Goal: Task Accomplishment & Management: Complete application form

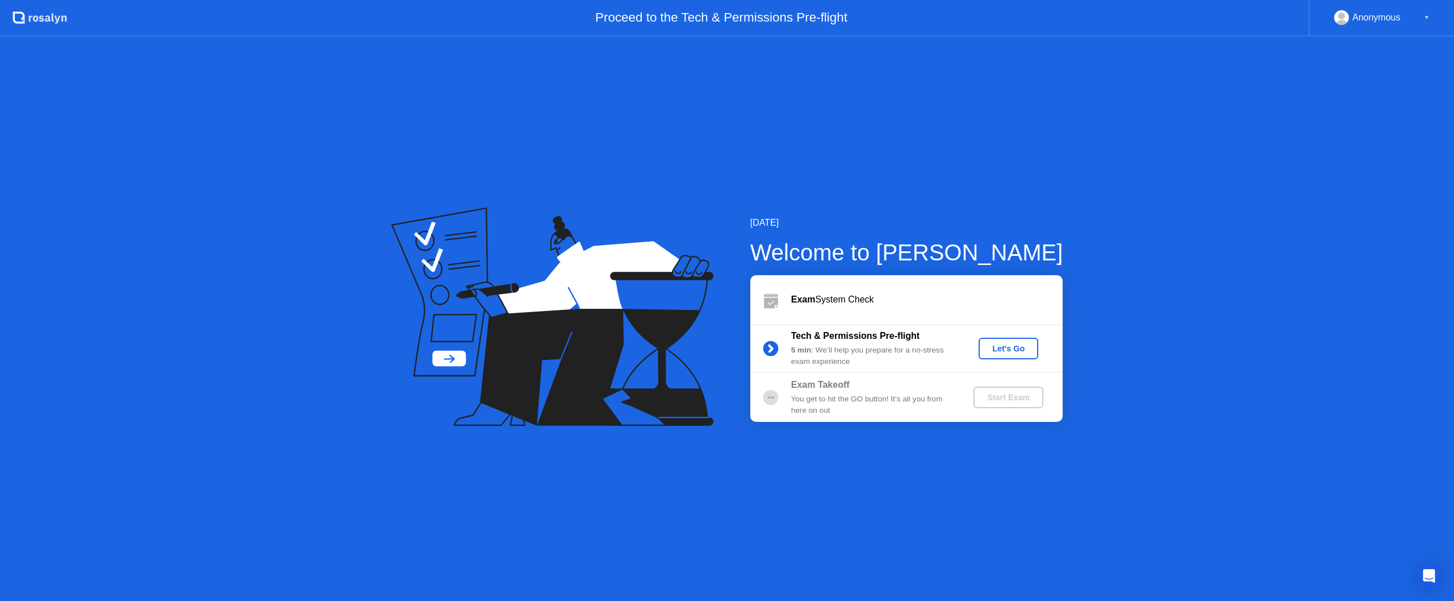
click at [1001, 351] on div "Let's Go" at bounding box center [1008, 348] width 51 height 9
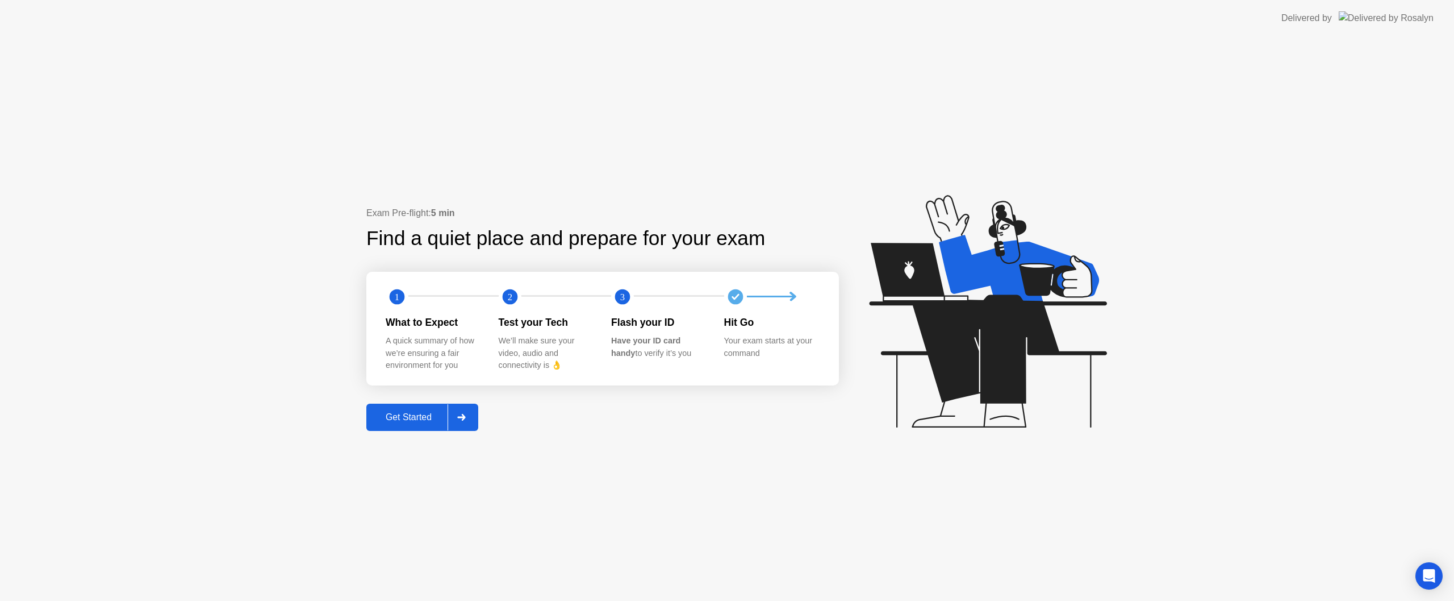
click at [398, 415] on div "Get Started" at bounding box center [409, 417] width 78 height 10
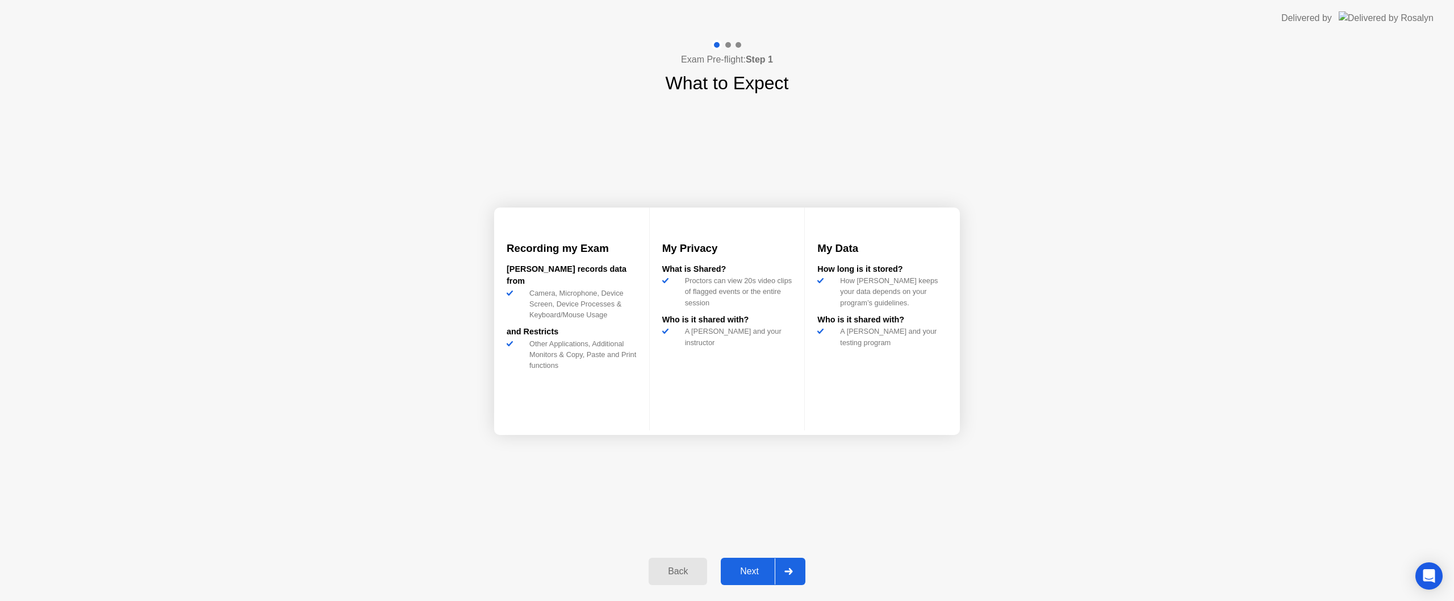
click at [765, 570] on div "Next" at bounding box center [749, 571] width 51 height 10
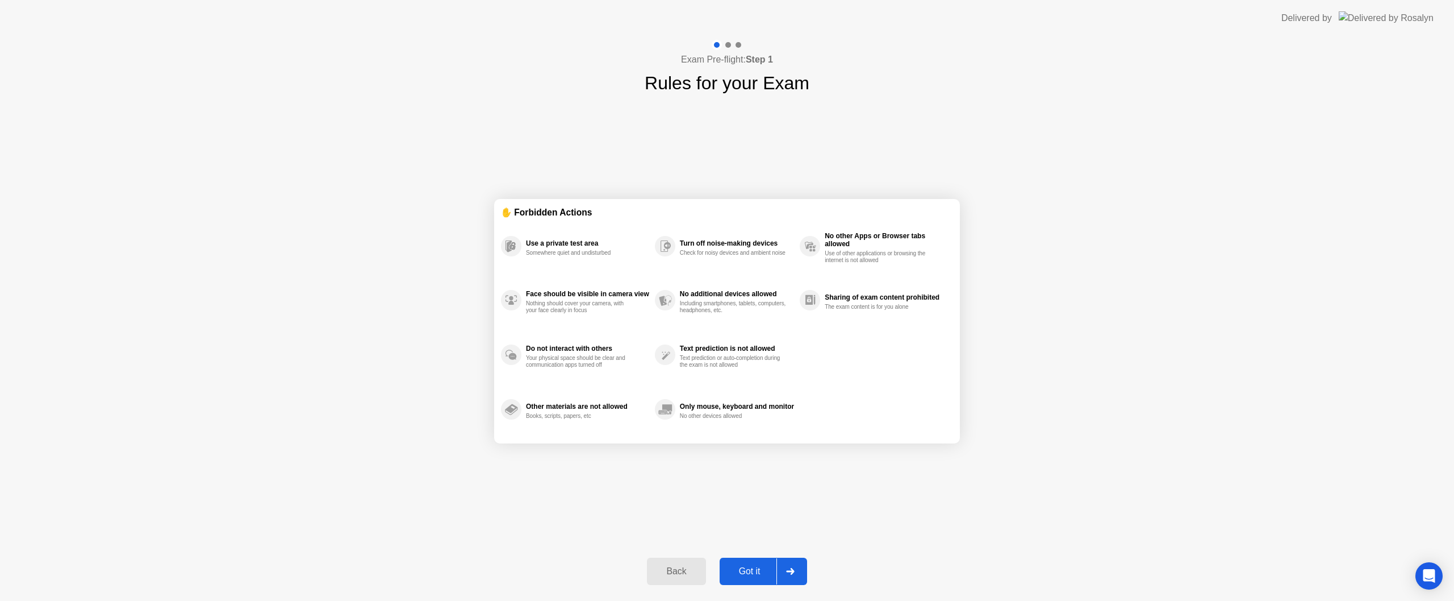
click at [765, 570] on div "Got it" at bounding box center [749, 571] width 53 height 10
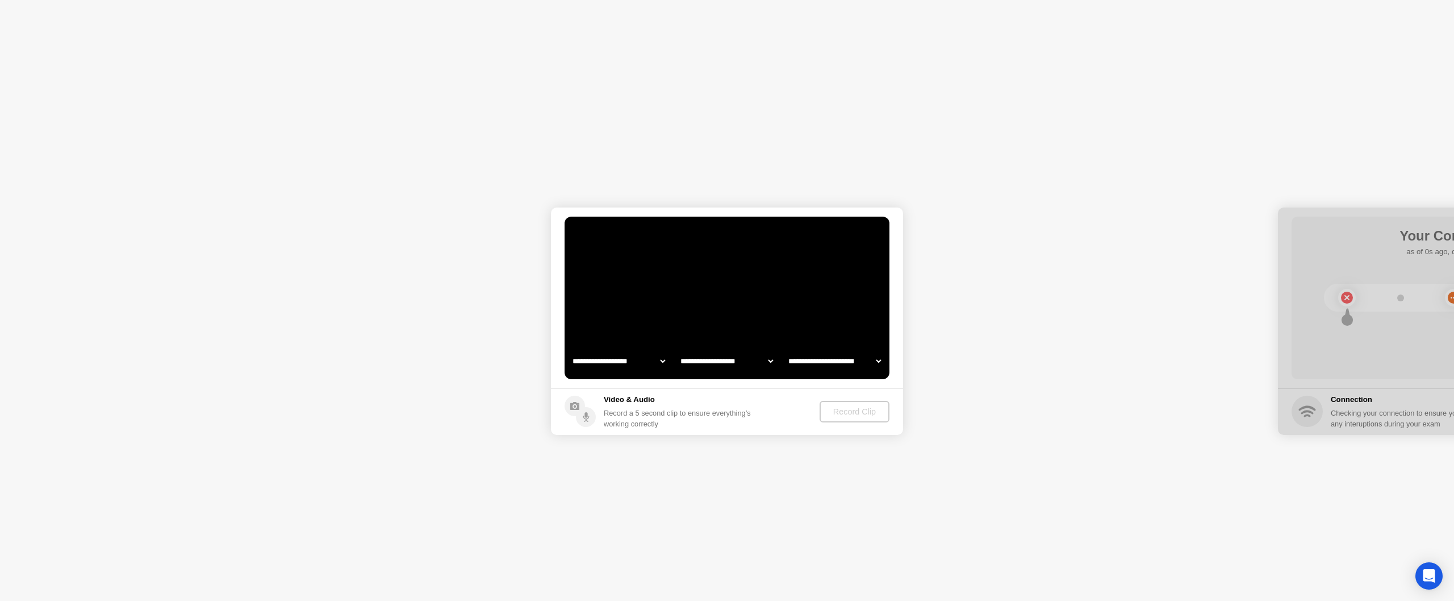
select select "**********"
select select "*******"
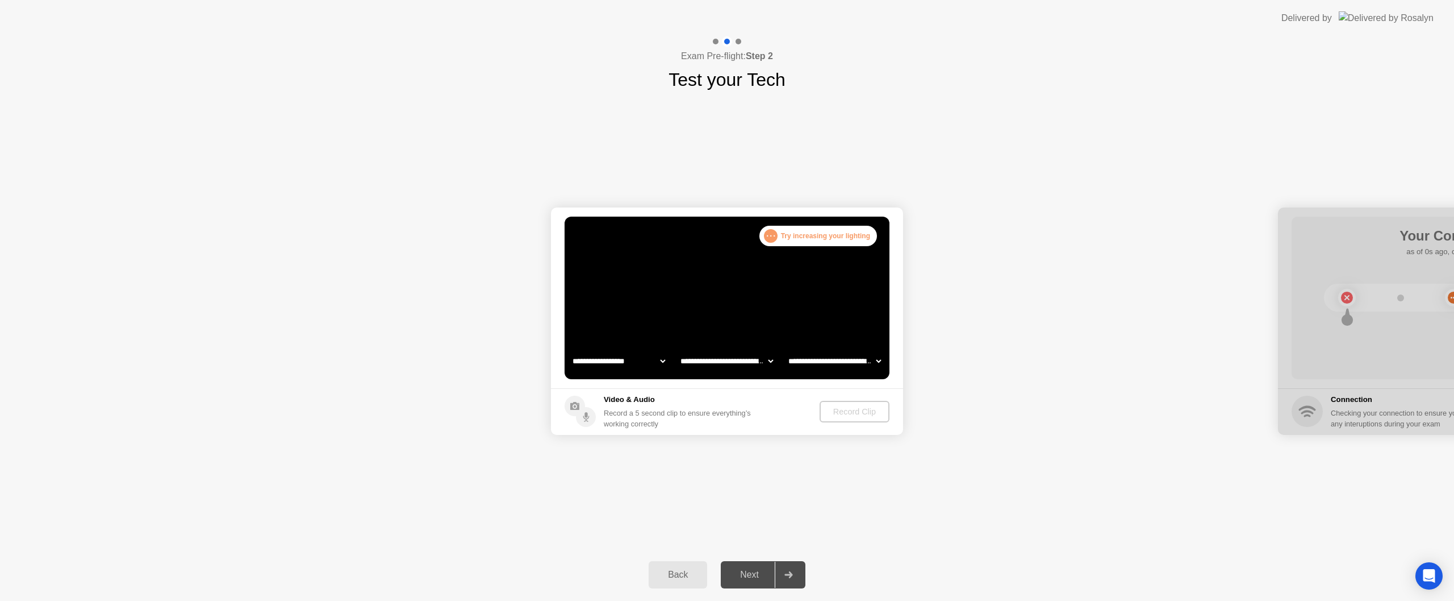
select select "**********"
click at [831, 412] on div "Record Clip" at bounding box center [855, 411] width 61 height 9
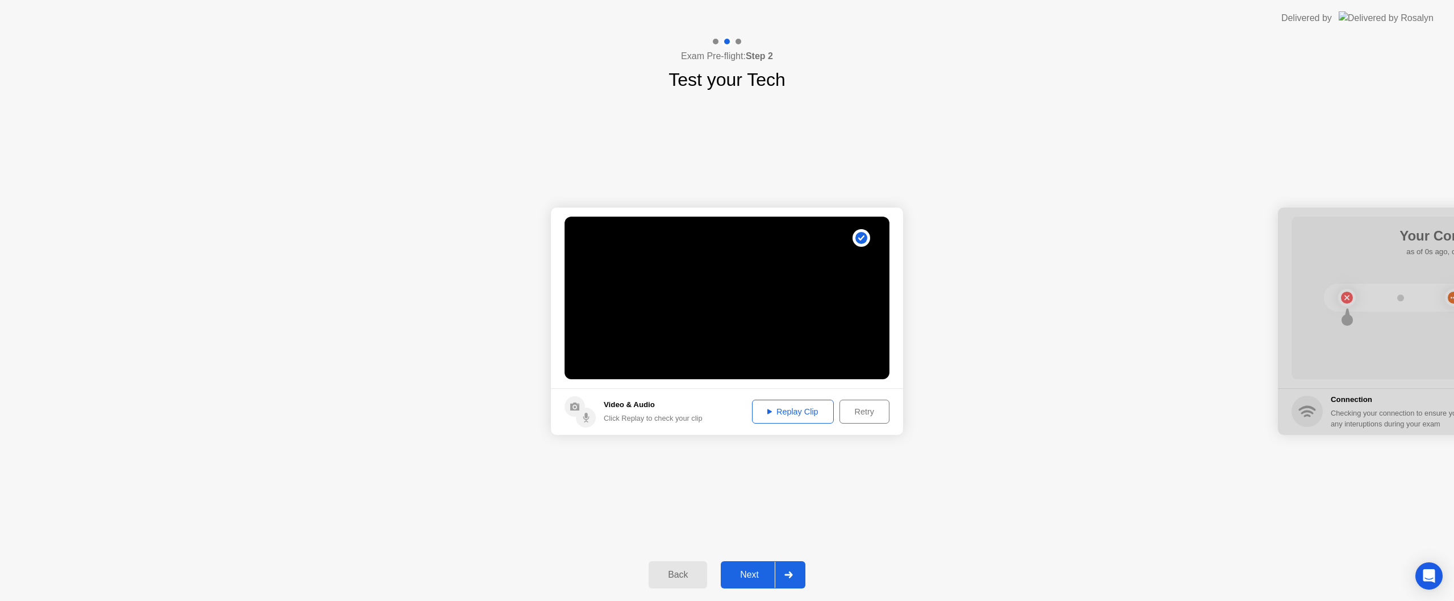
click at [798, 411] on div "Replay Clip" at bounding box center [793, 411] width 74 height 9
click at [753, 572] on div "Next" at bounding box center [749, 574] width 51 height 10
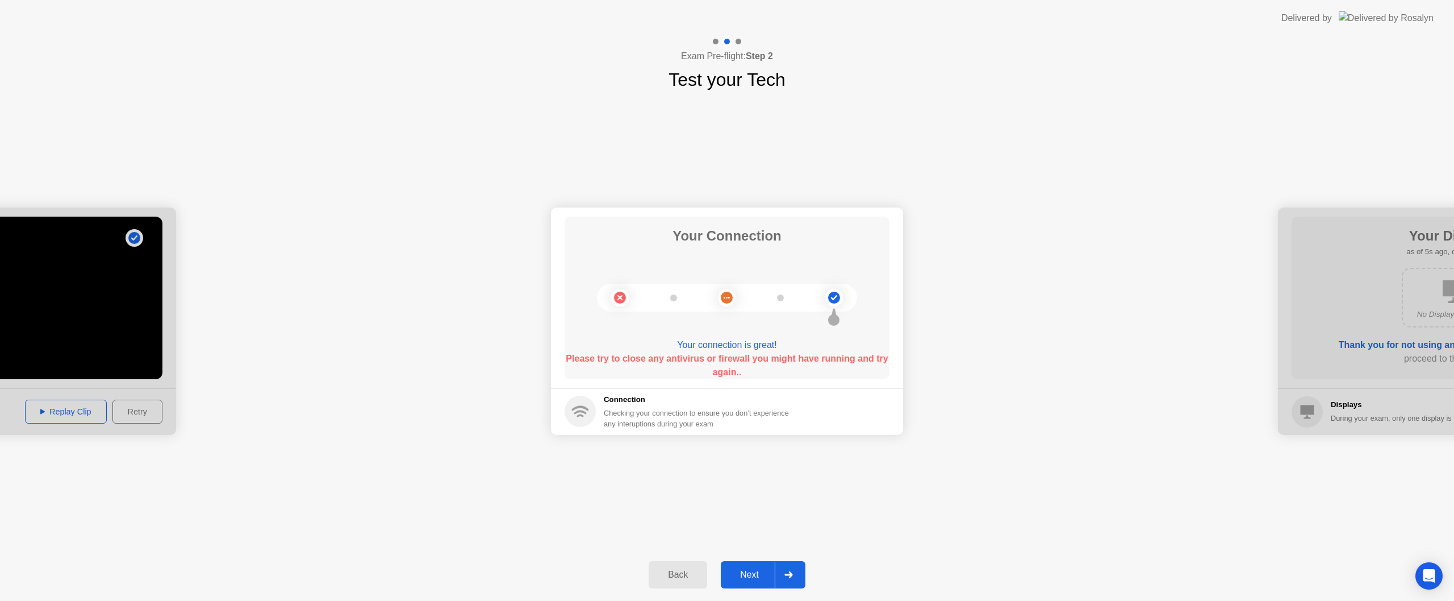
click at [797, 469] on div "**********" at bounding box center [727, 320] width 1454 height 455
click at [752, 563] on button "Next" at bounding box center [763, 574] width 85 height 27
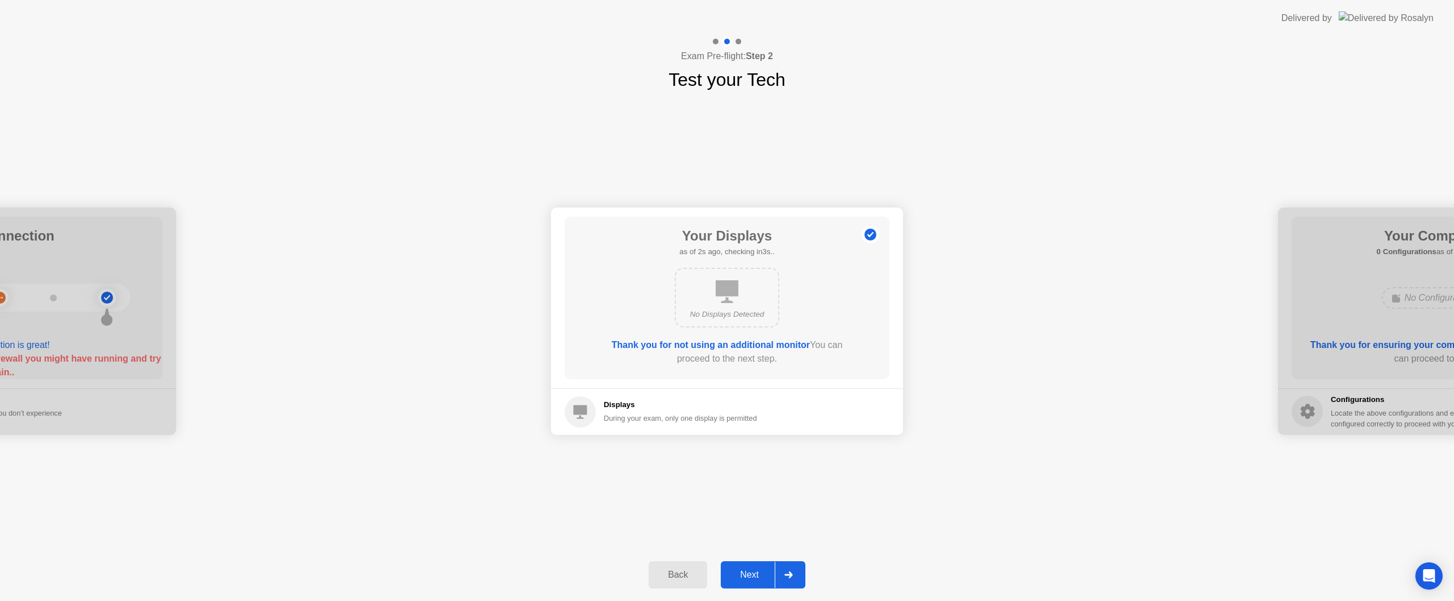
click at [726, 293] on icon at bounding box center [727, 291] width 23 height 23
click at [761, 570] on div "Next" at bounding box center [749, 574] width 51 height 10
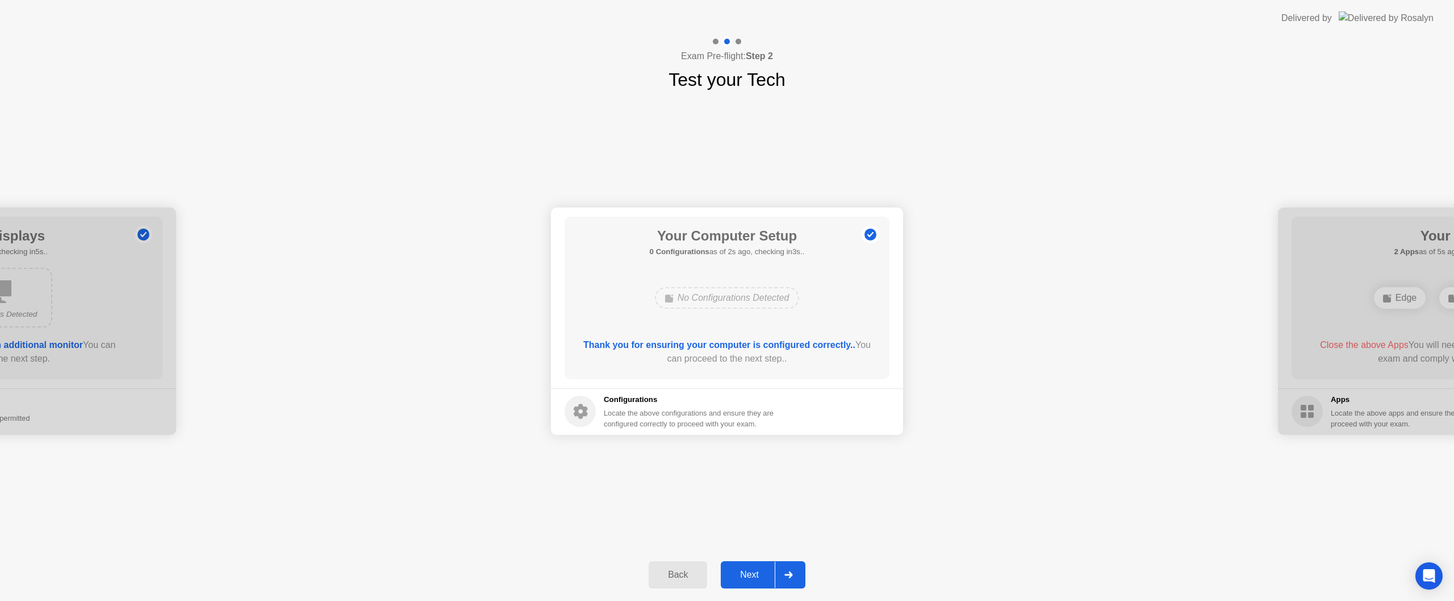
click at [761, 569] on div "Next" at bounding box center [749, 574] width 51 height 10
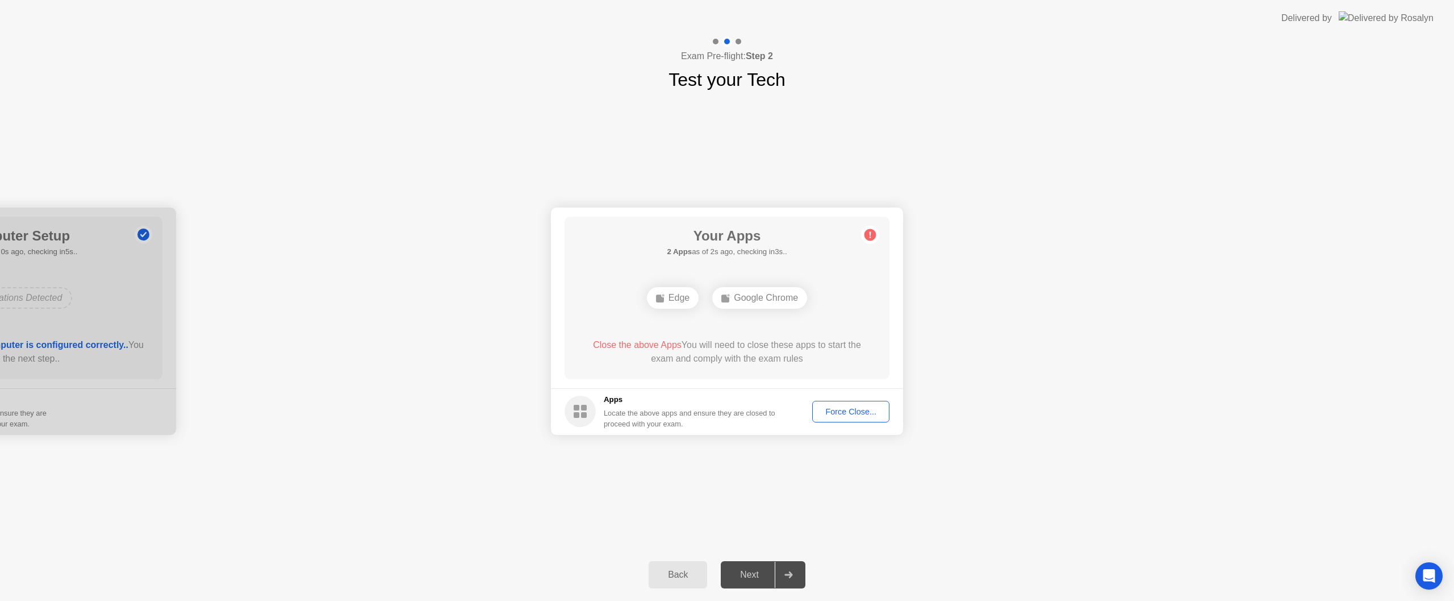
click at [773, 333] on div "Your Apps 2 Apps as of 2s ago, checking in3s.. Edge Google Chrome Close the abo…" at bounding box center [727, 297] width 325 height 162
click at [854, 416] on div "Force Close..." at bounding box center [850, 411] width 69 height 9
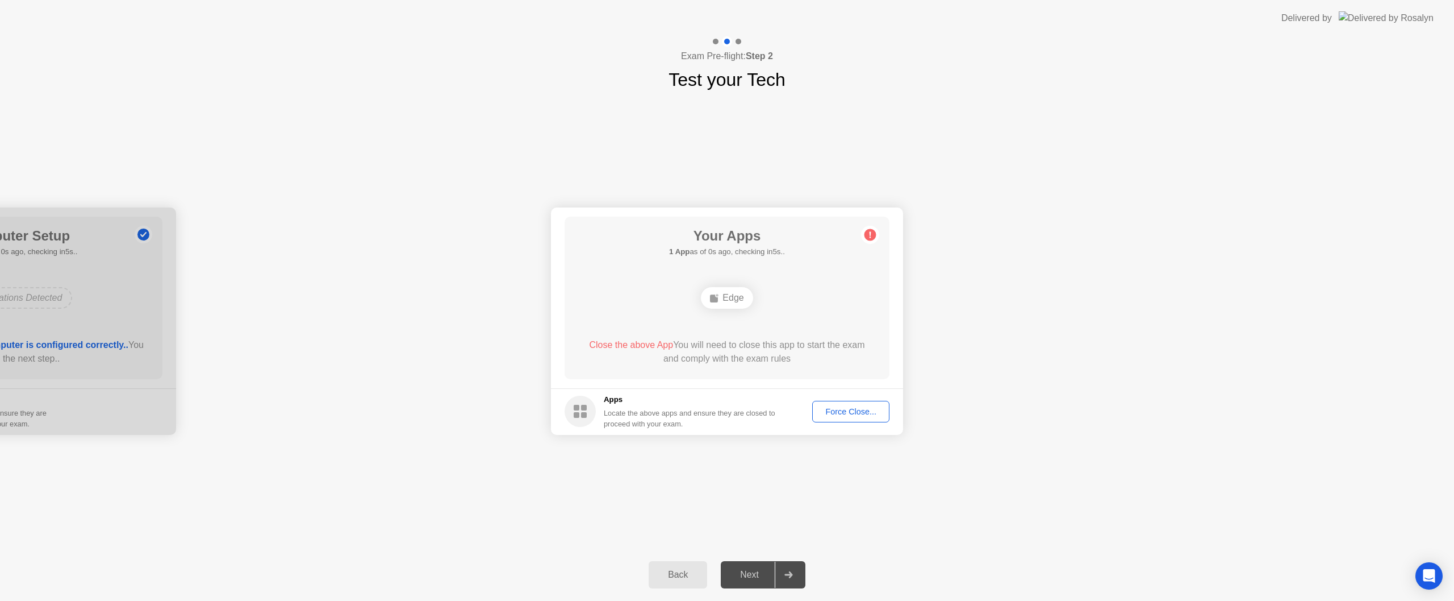
click at [842, 409] on div "Force Close..." at bounding box center [850, 411] width 69 height 9
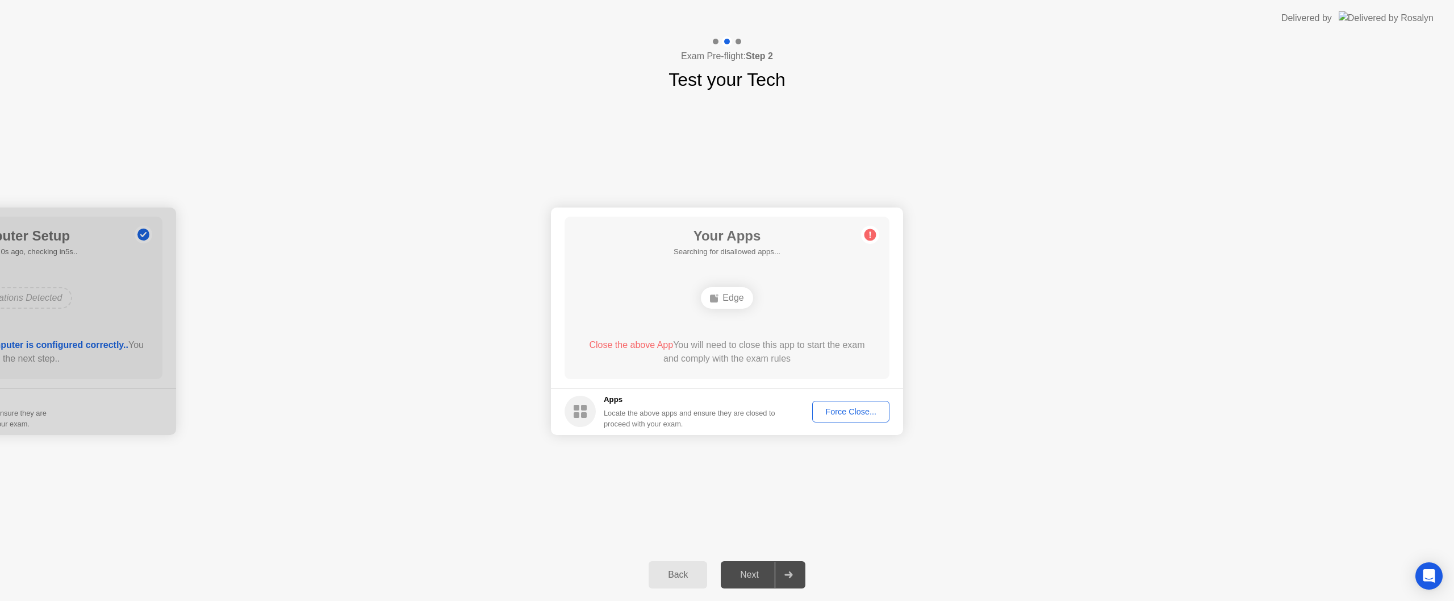
click at [749, 579] on div "Next" at bounding box center [749, 574] width 51 height 10
click at [578, 410] on rect at bounding box center [577, 408] width 6 height 6
click at [736, 298] on div "Edge" at bounding box center [727, 298] width 52 height 22
click at [729, 298] on div "Edge" at bounding box center [727, 298] width 52 height 22
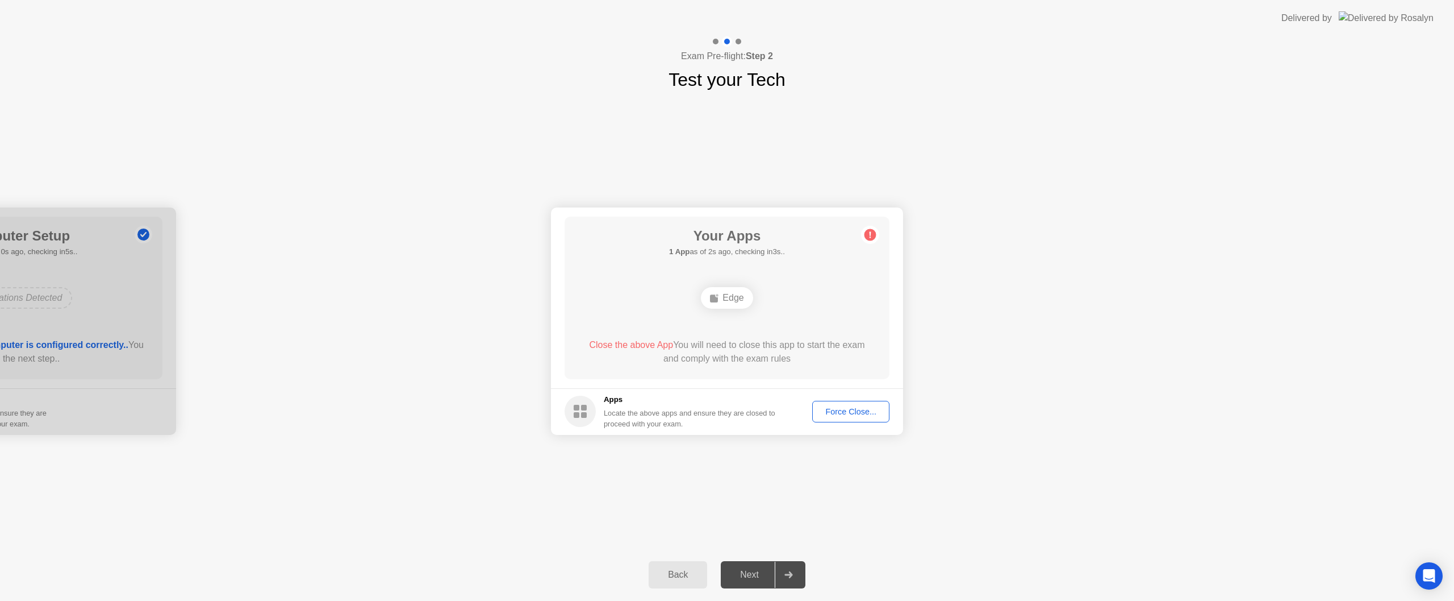
click at [871, 232] on icon at bounding box center [871, 234] width 2 height 6
drag, startPoint x: 281, startPoint y: 280, endPoint x: 995, endPoint y: 107, distance: 734.7
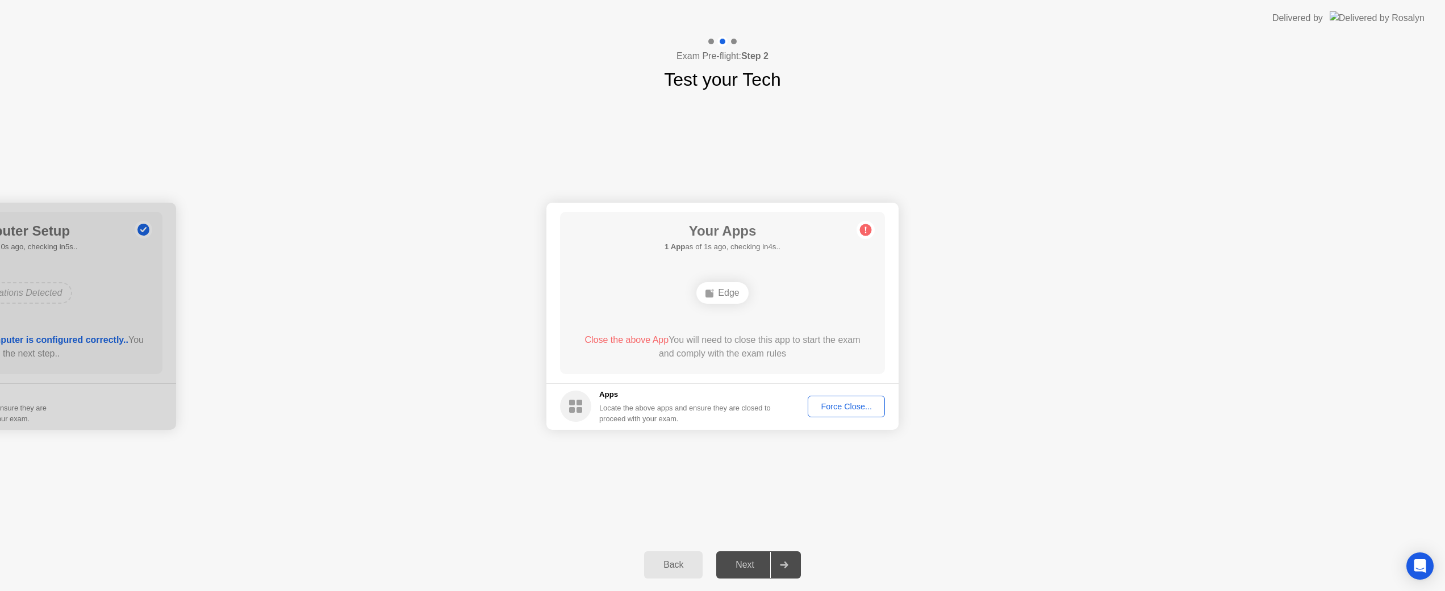
click at [828, 478] on div "**********" at bounding box center [722, 316] width 1445 height 446
click at [864, 405] on div "Force Close..." at bounding box center [846, 406] width 69 height 9
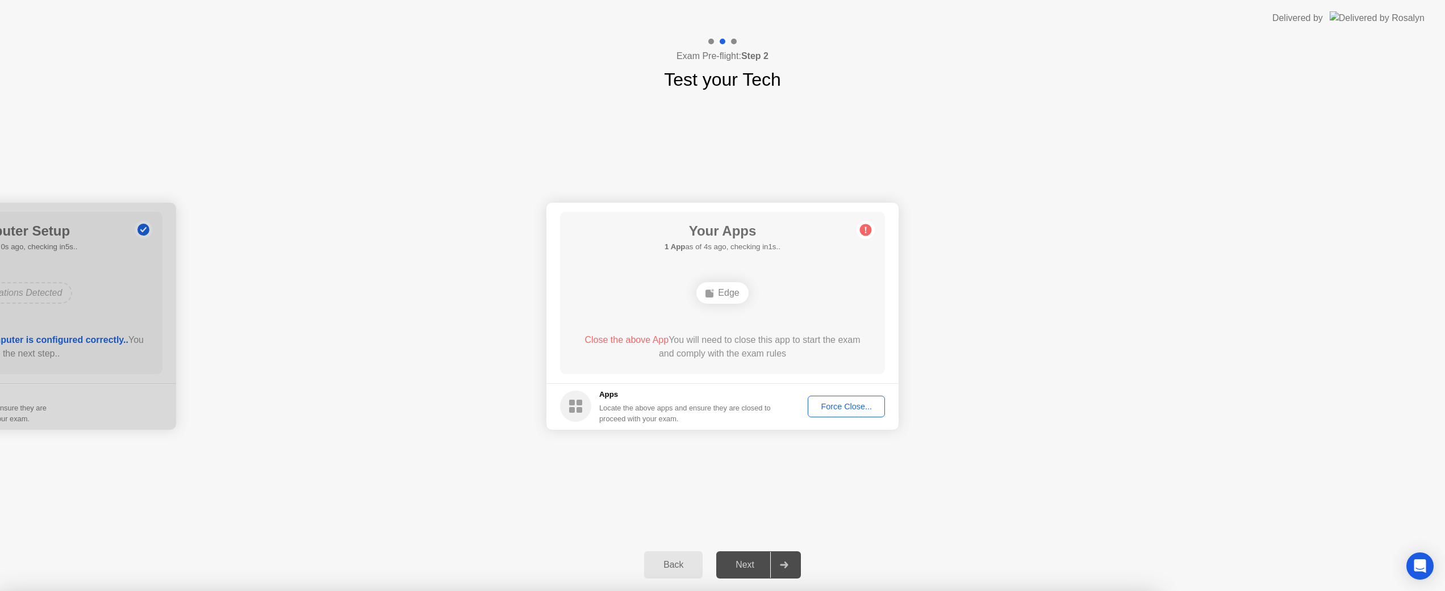
drag, startPoint x: 1302, startPoint y: 390, endPoint x: 1088, endPoint y: 367, distance: 215.4
click at [1302, 591] on div at bounding box center [722, 591] width 1445 height 0
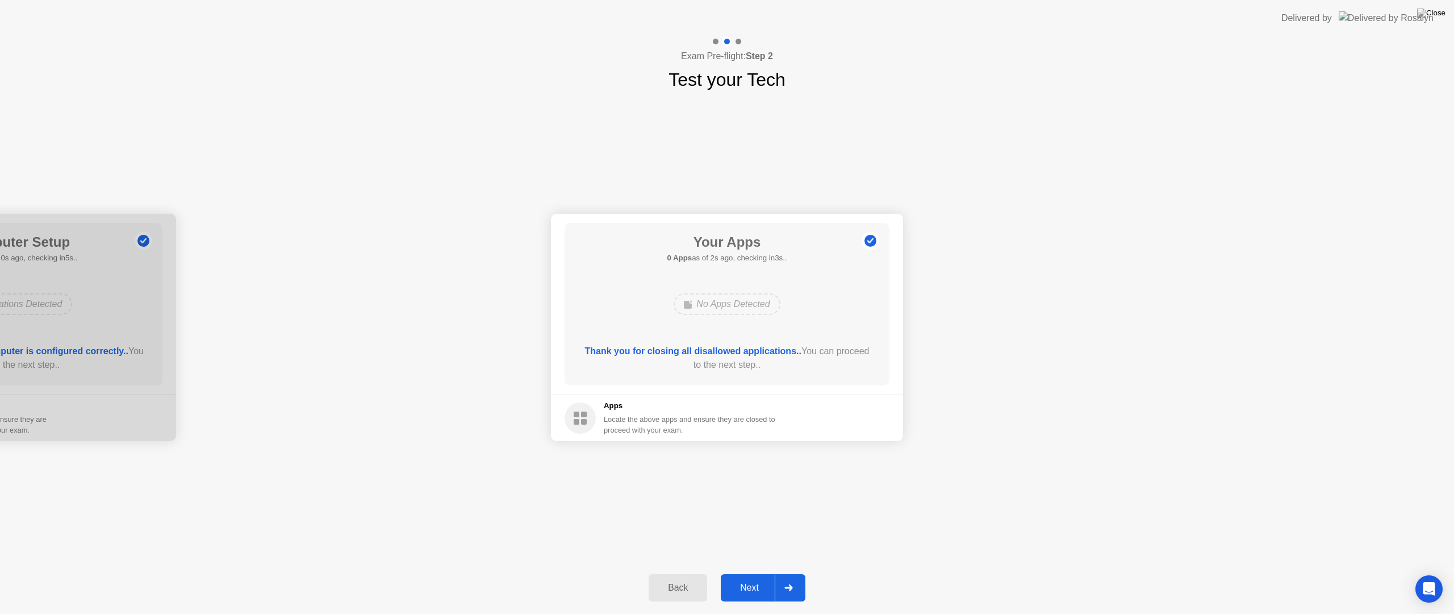
click at [757, 585] on div "Next" at bounding box center [749, 587] width 51 height 10
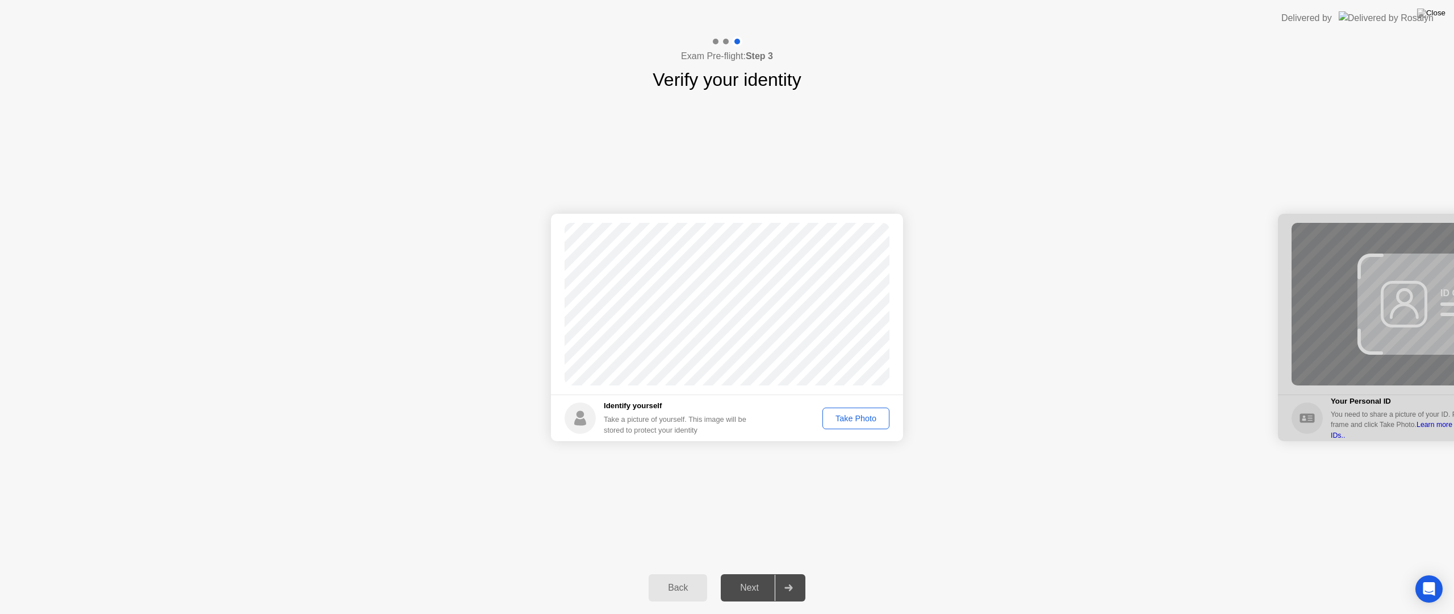
click at [850, 416] on div "Take Photo" at bounding box center [856, 418] width 59 height 9
click at [857, 418] on div "Retake" at bounding box center [863, 418] width 44 height 9
click at [857, 418] on div "Take Photo" at bounding box center [856, 418] width 59 height 9
click at [758, 590] on div "Next" at bounding box center [749, 587] width 51 height 10
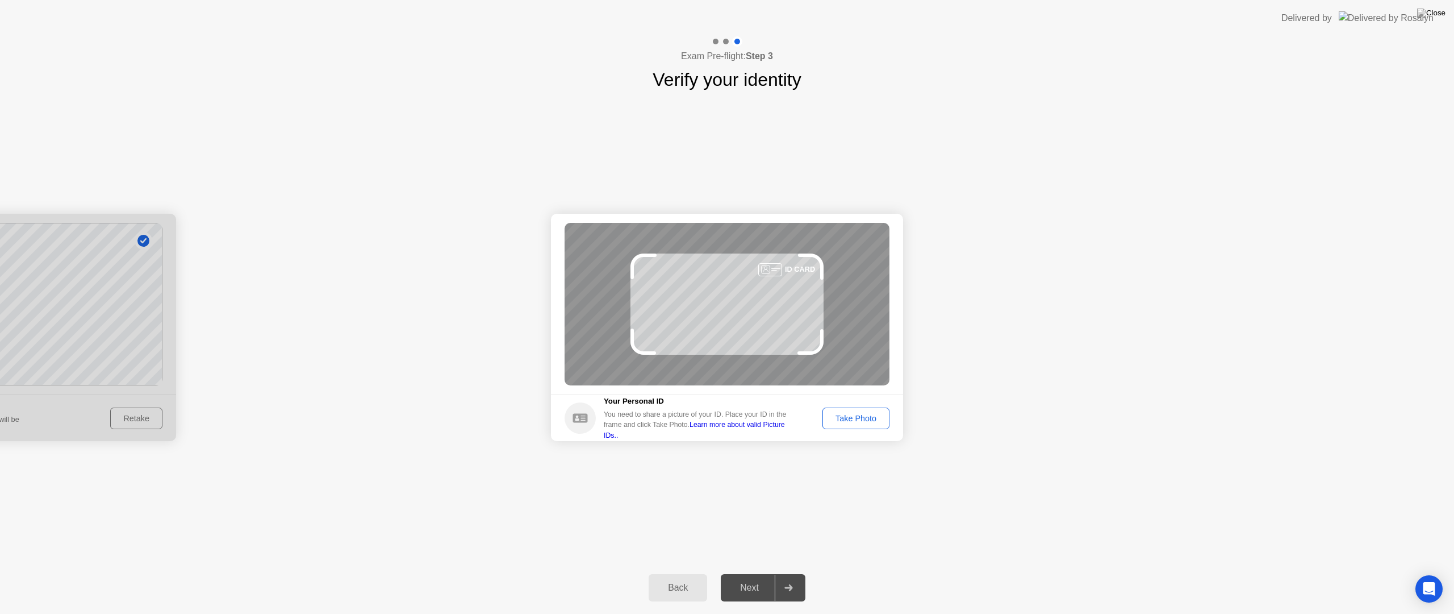
click at [869, 417] on div "Take Photo" at bounding box center [856, 418] width 59 height 9
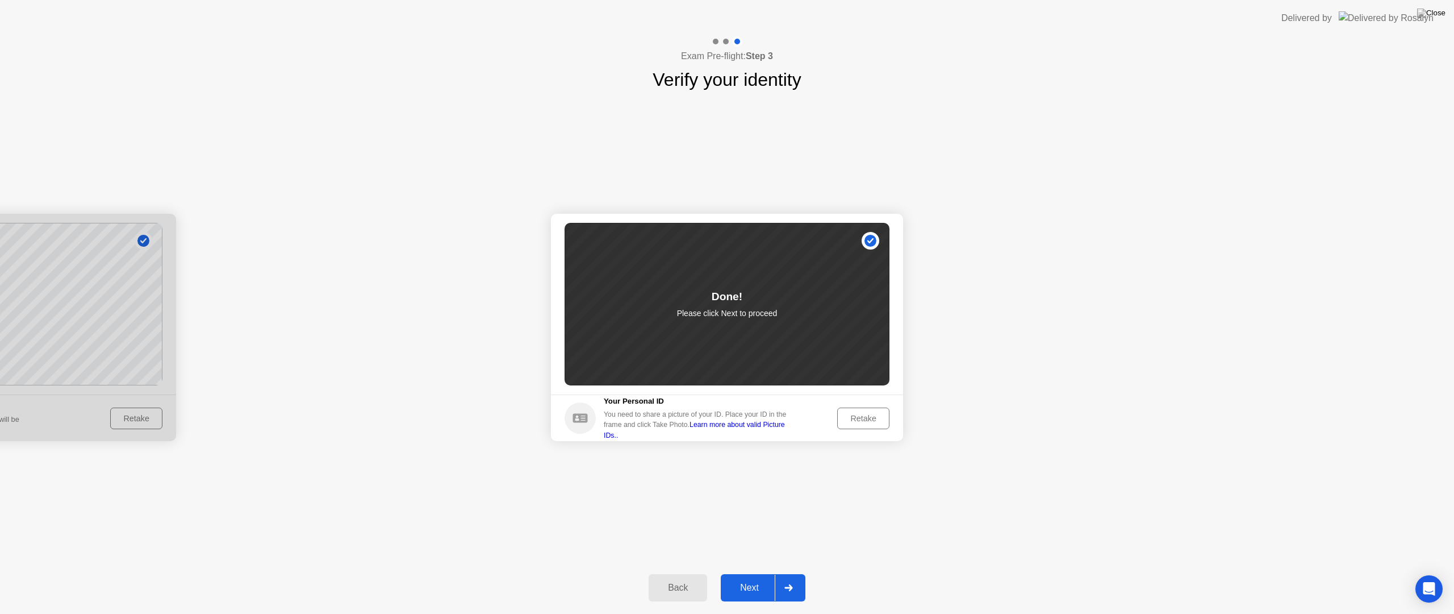
click at [735, 589] on div "Next" at bounding box center [749, 587] width 51 height 10
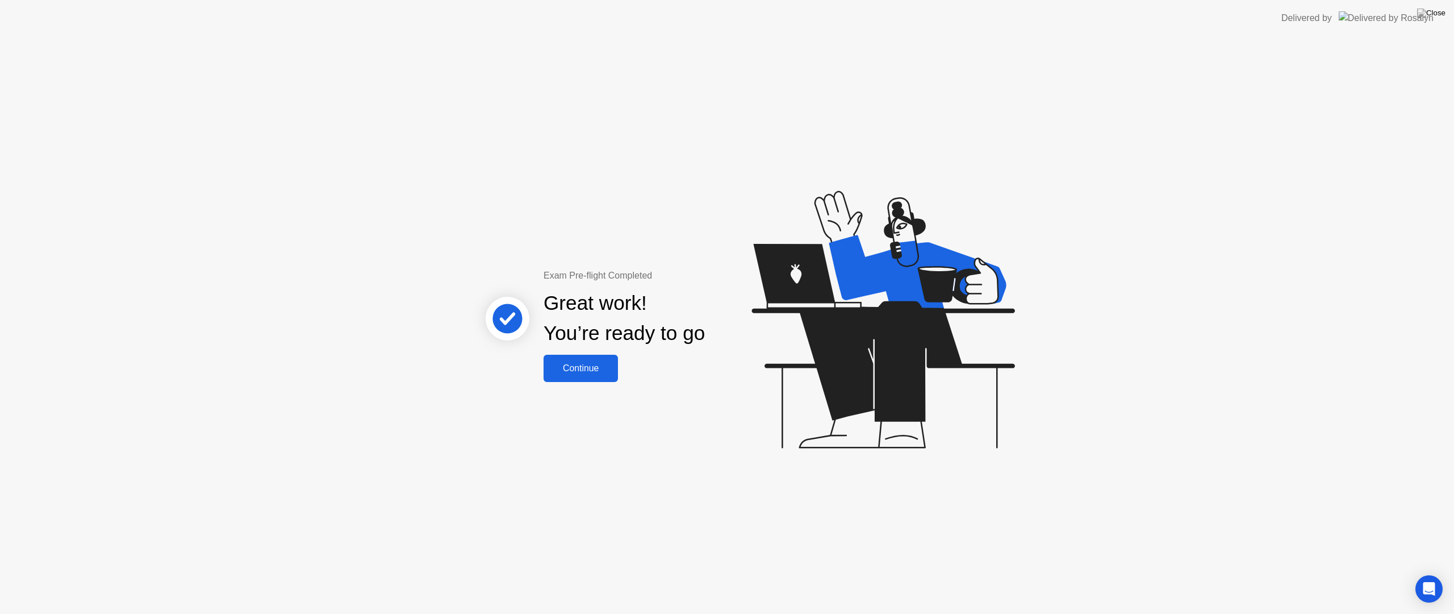
click at [596, 371] on div "Continue" at bounding box center [581, 368] width 68 height 10
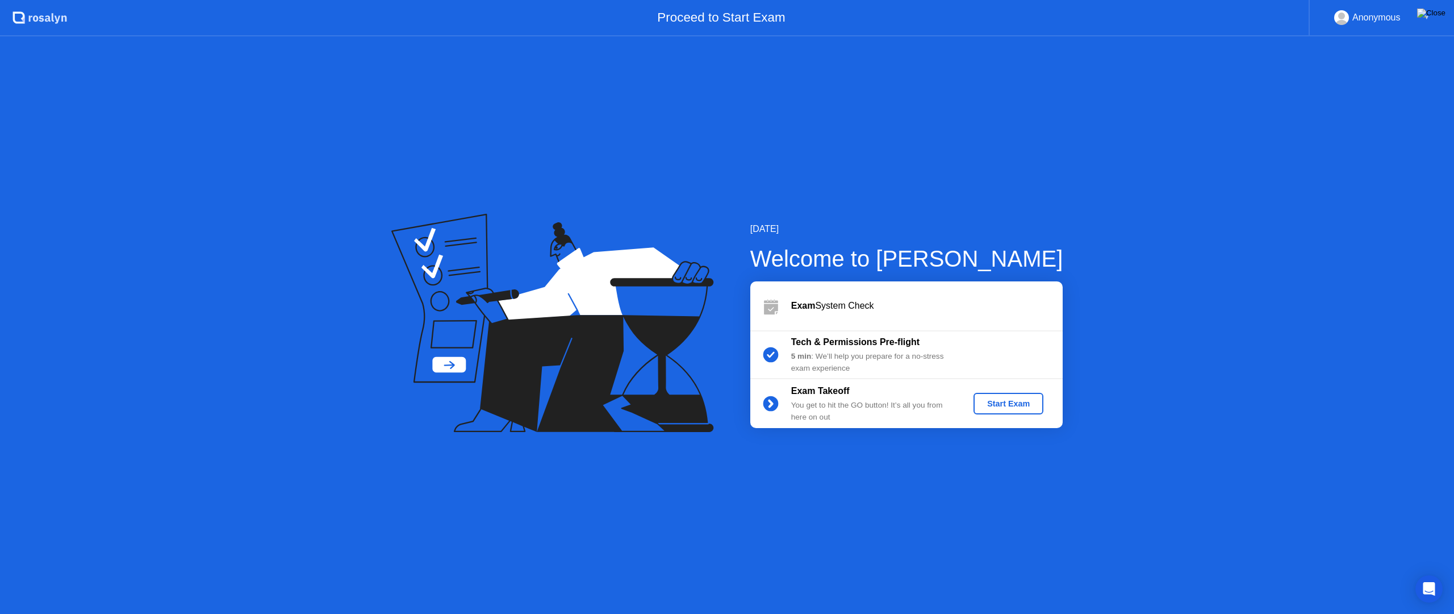
click at [1440, 14] on img at bounding box center [1431, 13] width 28 height 9
